Goal: Task Accomplishment & Management: Use online tool/utility

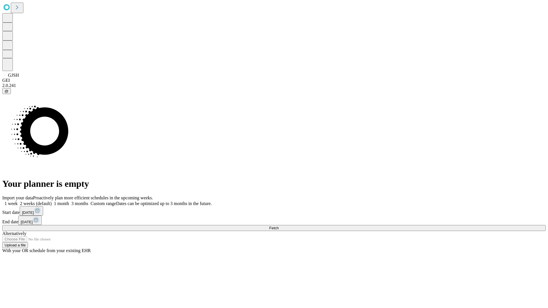
click at [279, 226] on span "Fetch" at bounding box center [273, 228] width 9 height 4
